Goal: Task Accomplishment & Management: Manage account settings

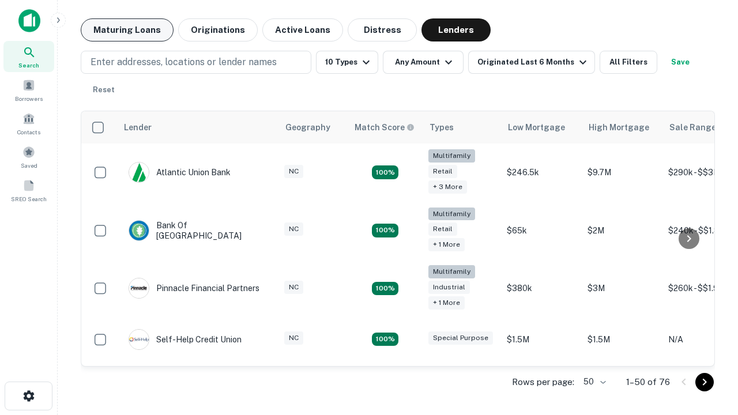
click at [127, 30] on button "Maturing Loans" at bounding box center [127, 29] width 93 height 23
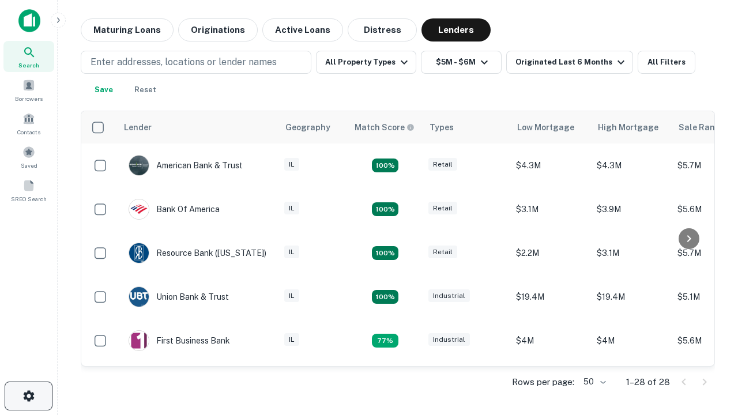
click at [28, 396] on icon "button" at bounding box center [29, 396] width 14 height 14
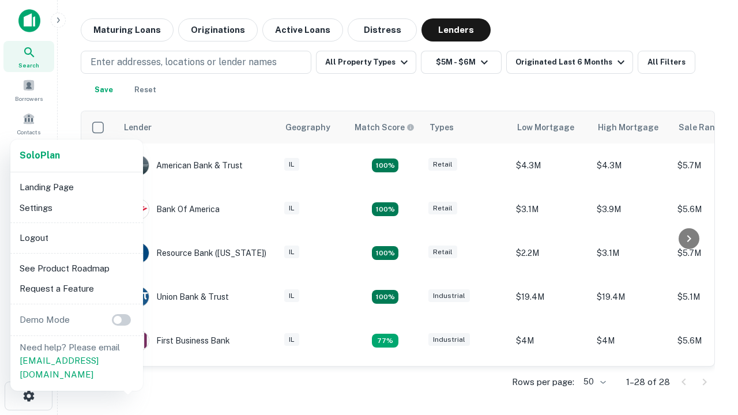
click at [76, 237] on li "Logout" at bounding box center [76, 238] width 123 height 21
